Goal: Transaction & Acquisition: Purchase product/service

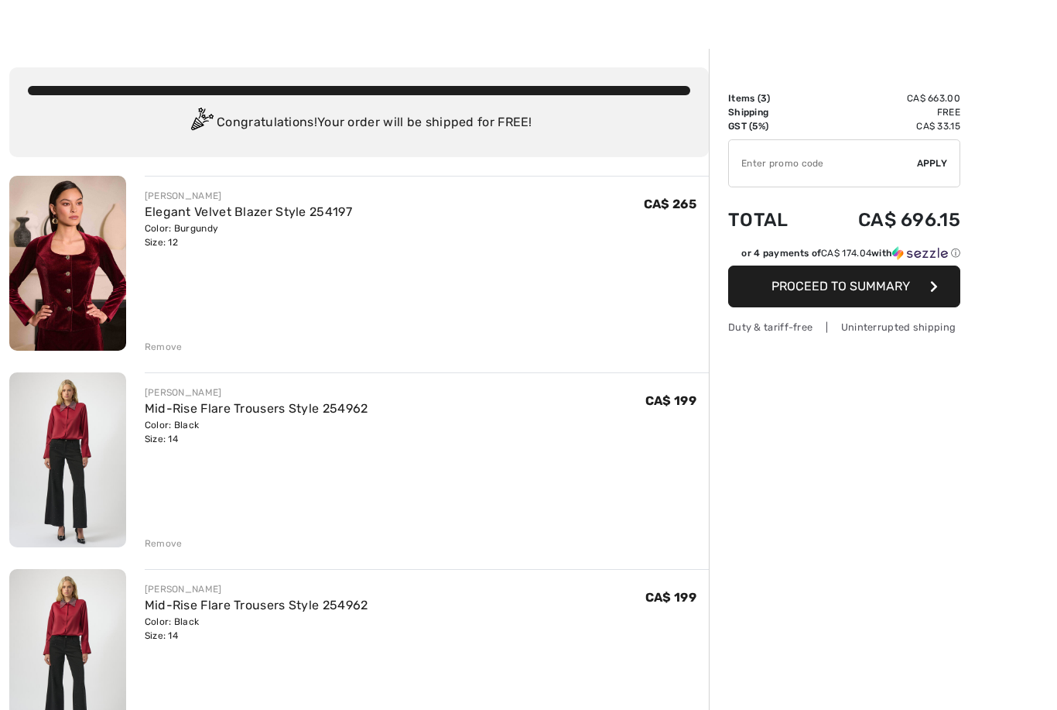
scroll to position [27, 0]
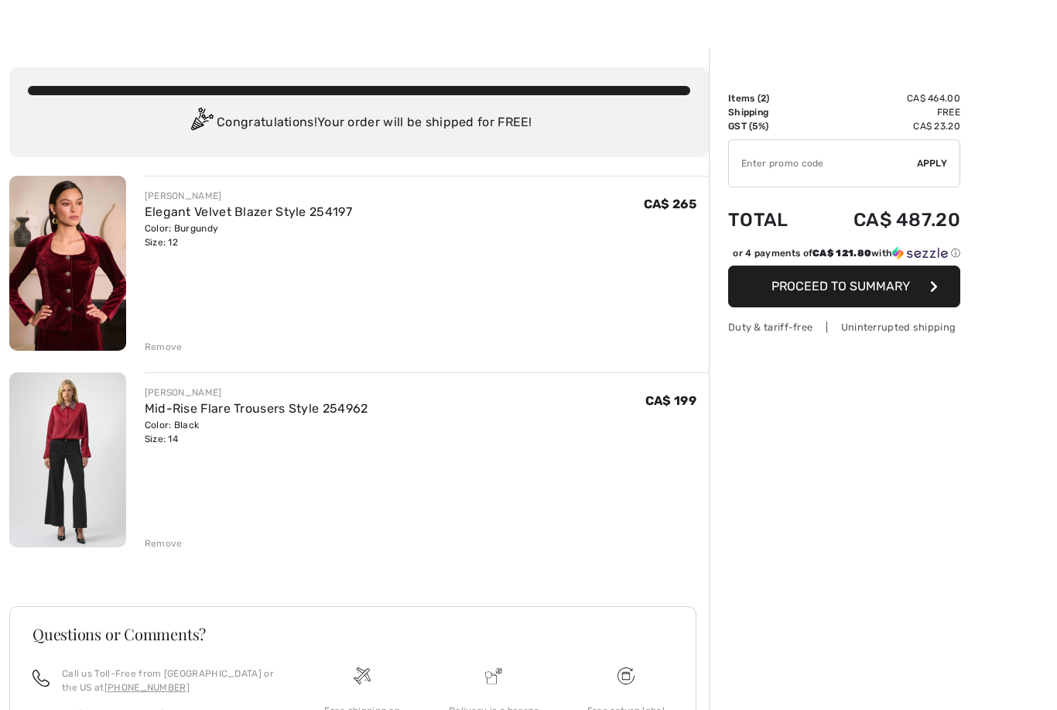
click at [915, 286] on button "Proceed to Summary" at bounding box center [844, 287] width 232 height 42
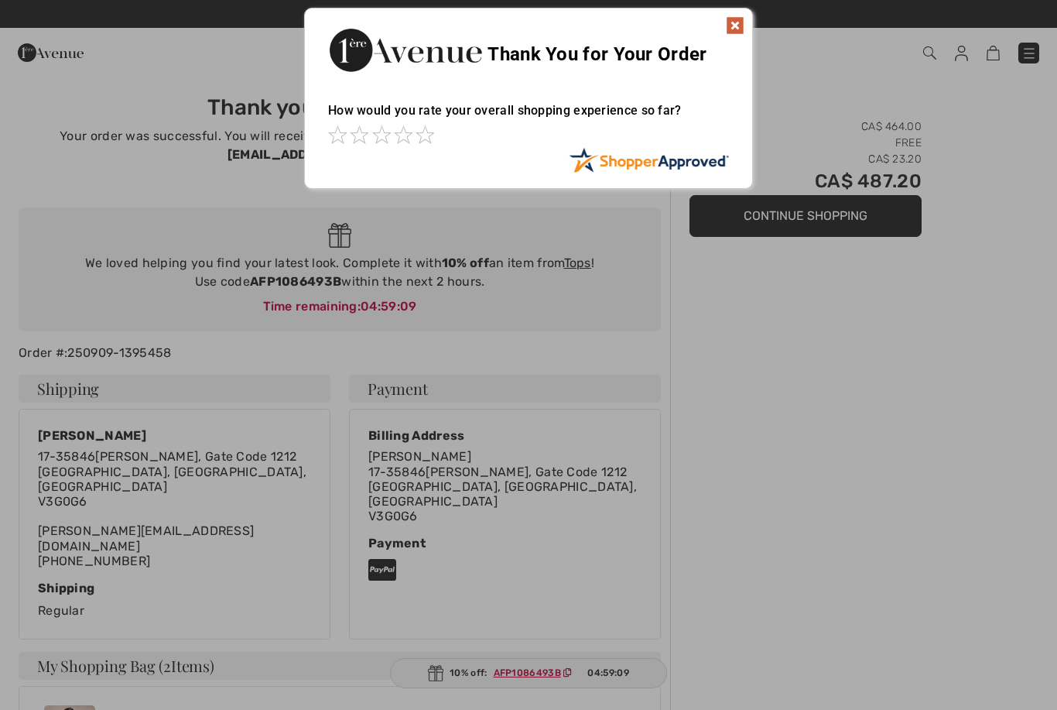
click at [735, 26] on img at bounding box center [735, 25] width 19 height 19
